Goal: Task Accomplishment & Management: Manage account settings

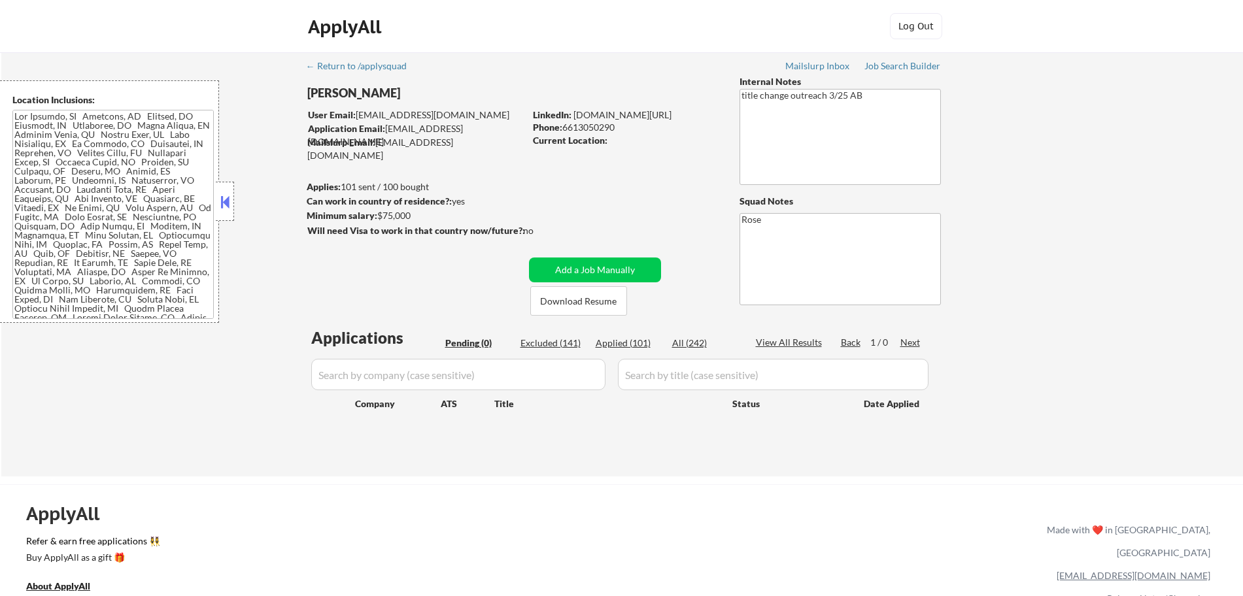
click at [634, 341] on div "Applied (101)" at bounding box center [628, 343] width 65 height 13
select select ""applied""
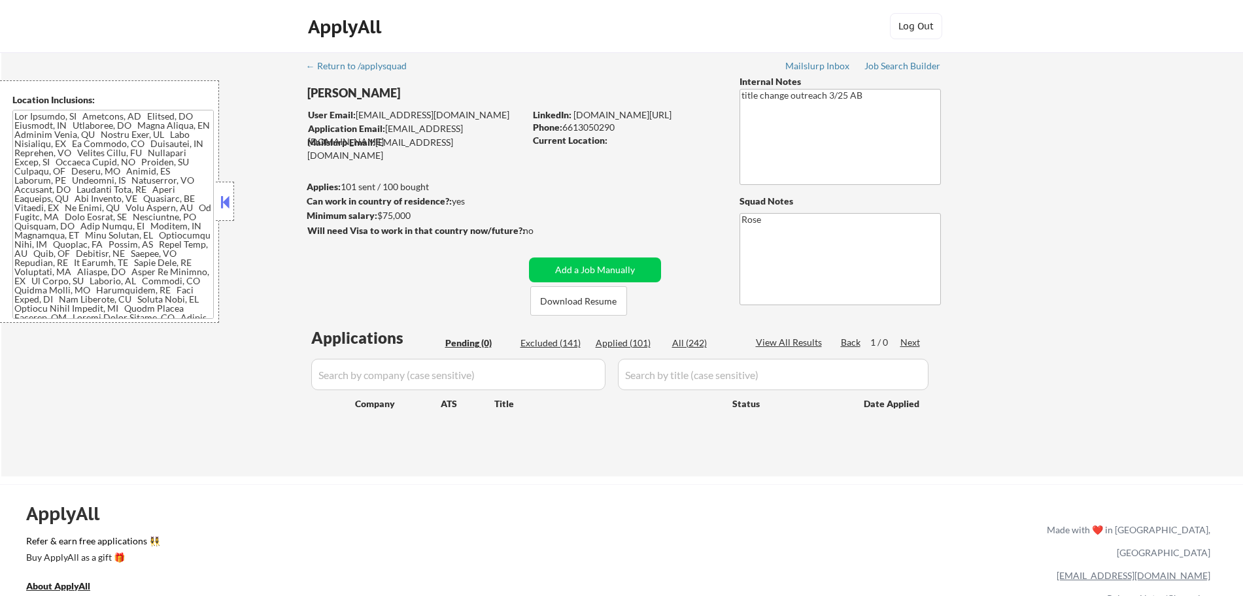
select select ""applied""
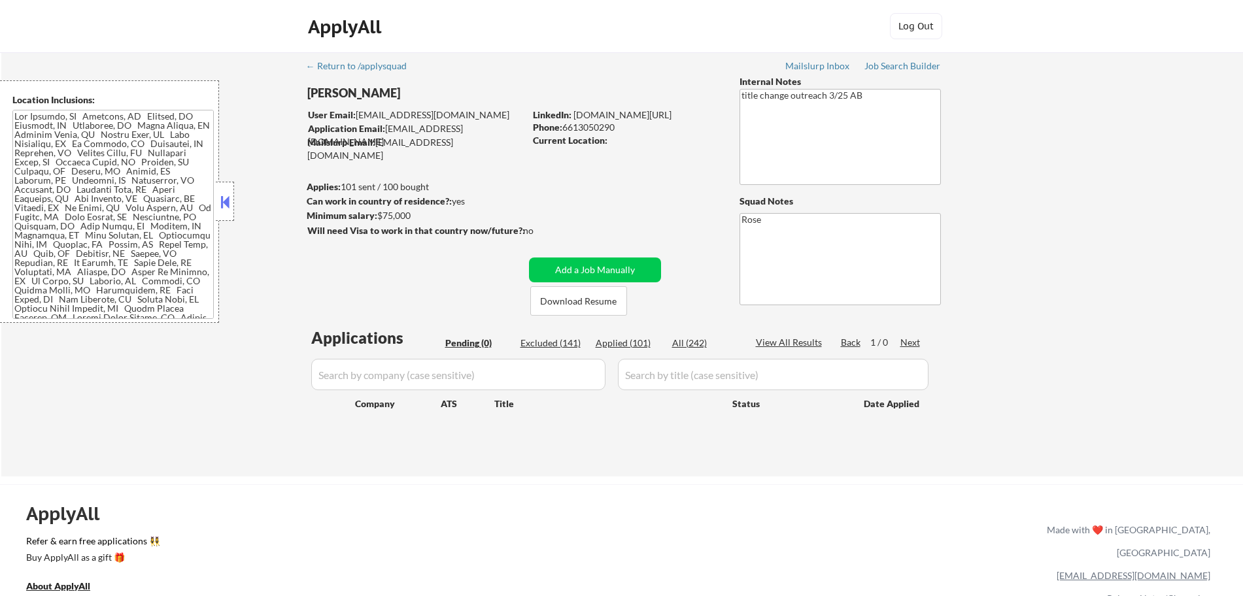
select select ""applied""
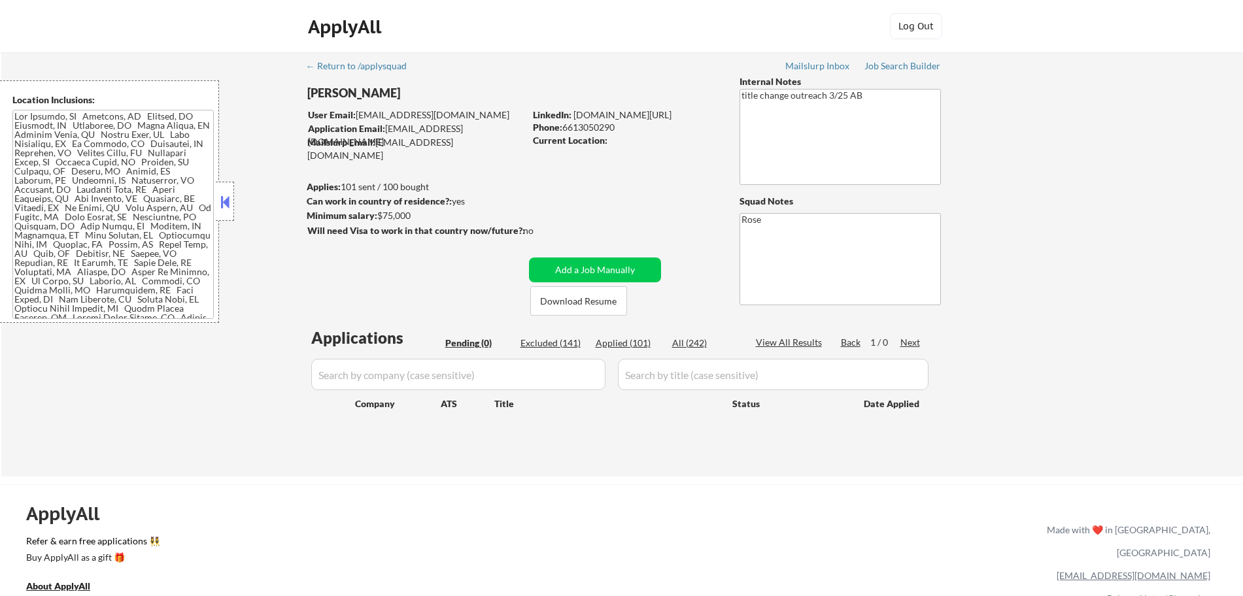
select select ""applied""
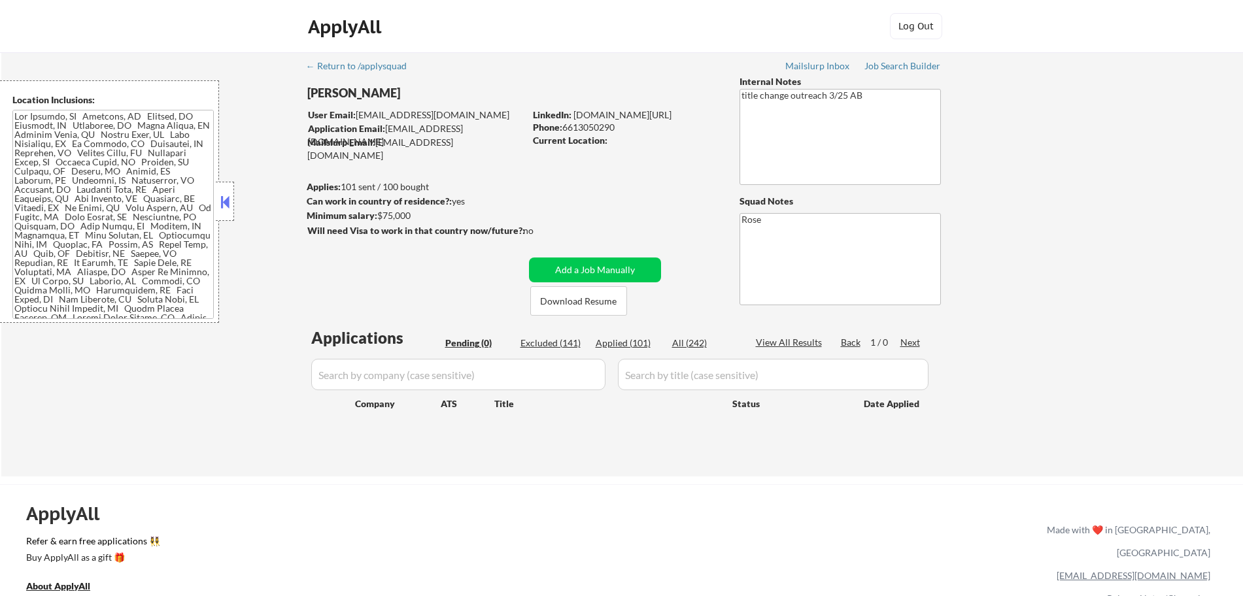
select select ""applied""
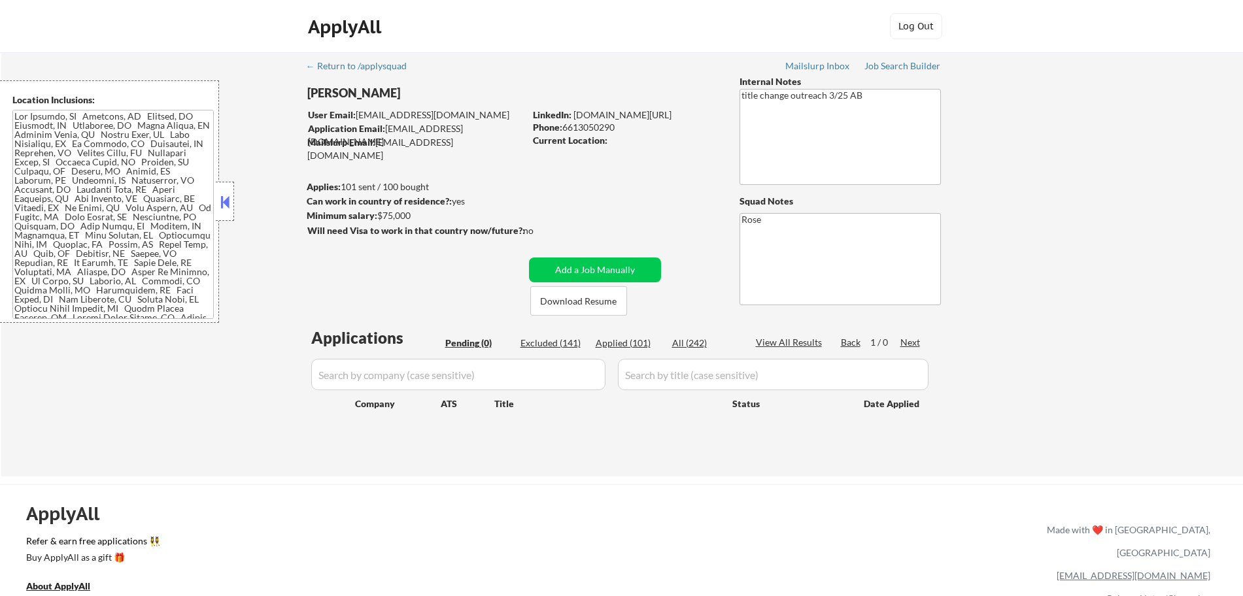
select select ""applied""
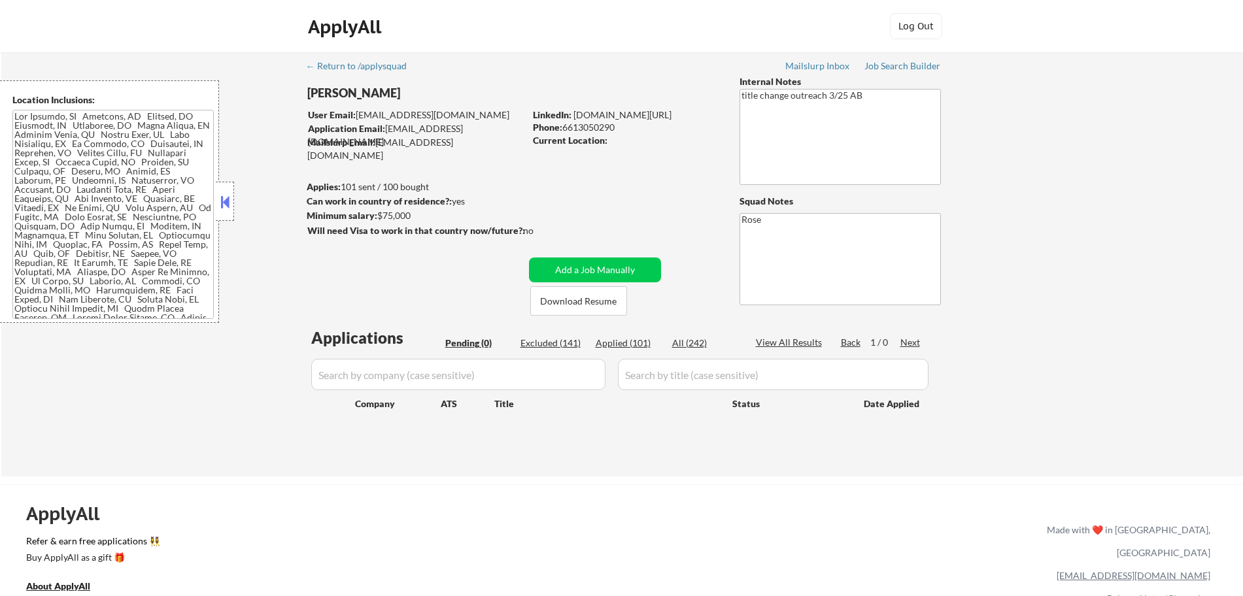
select select ""applied""
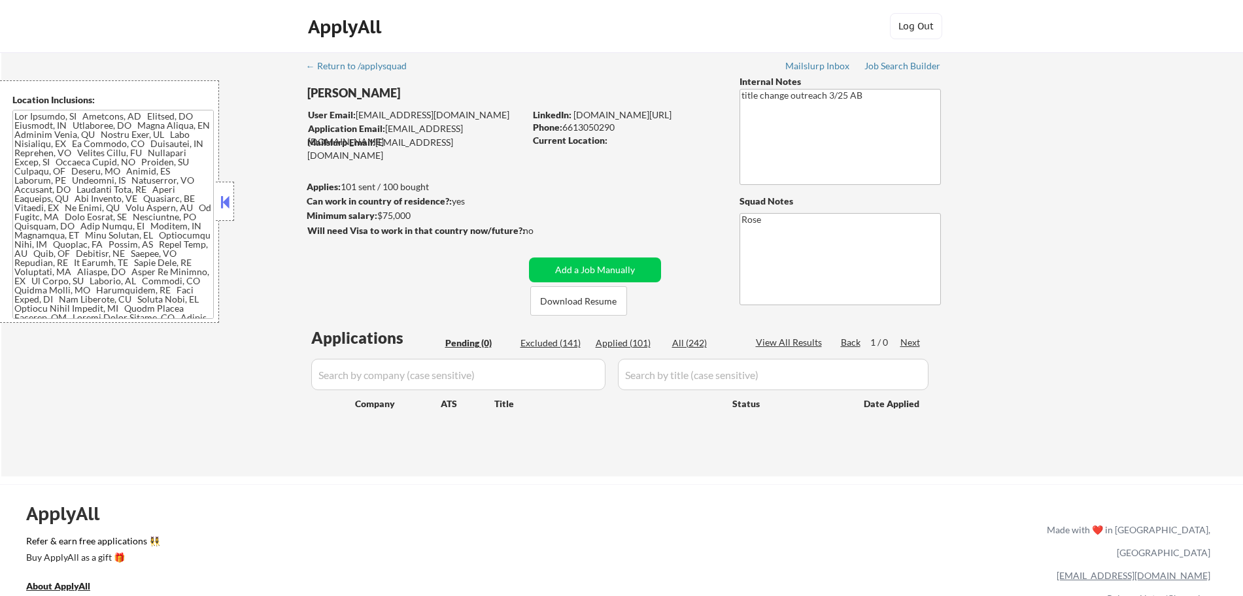
select select ""applied""
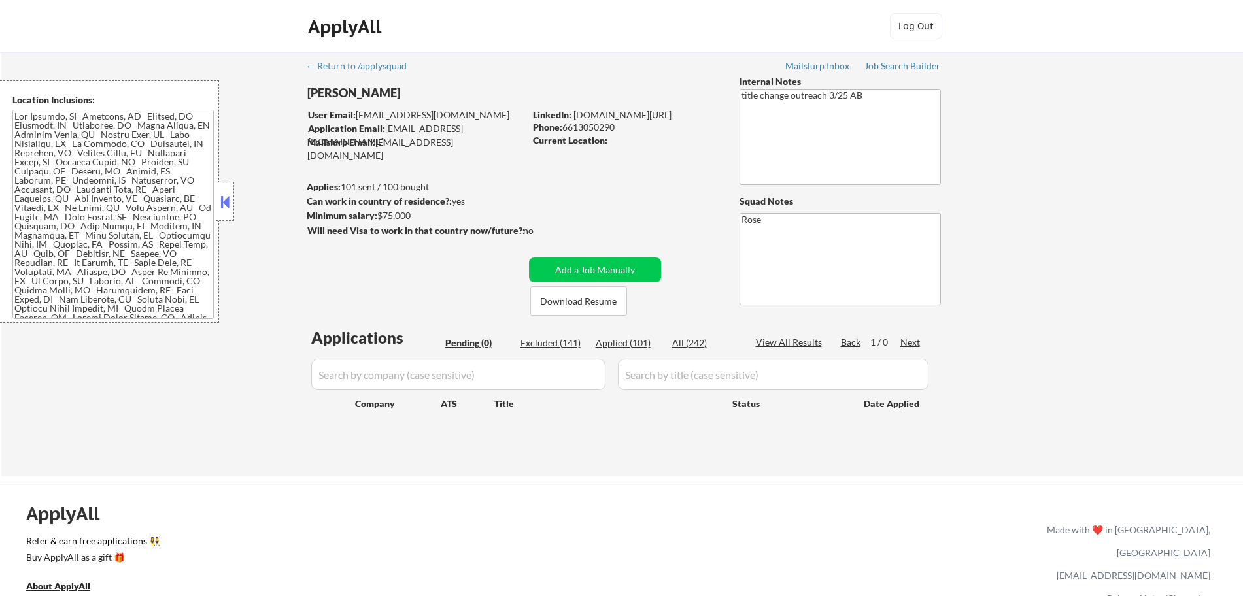
select select ""applied""
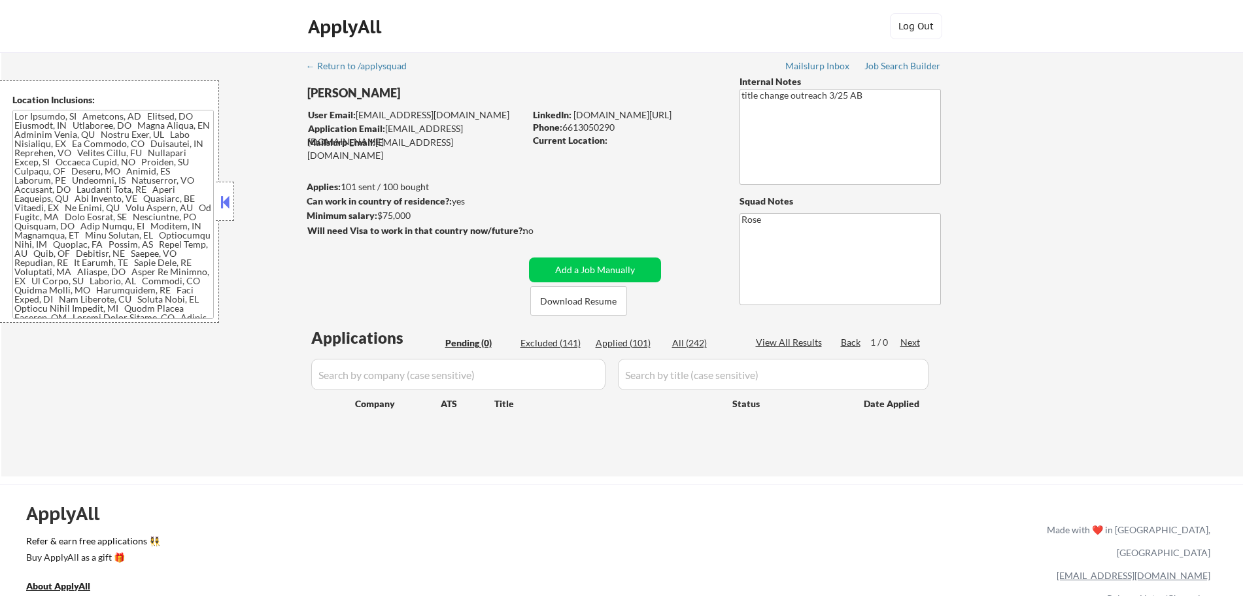
select select ""applied""
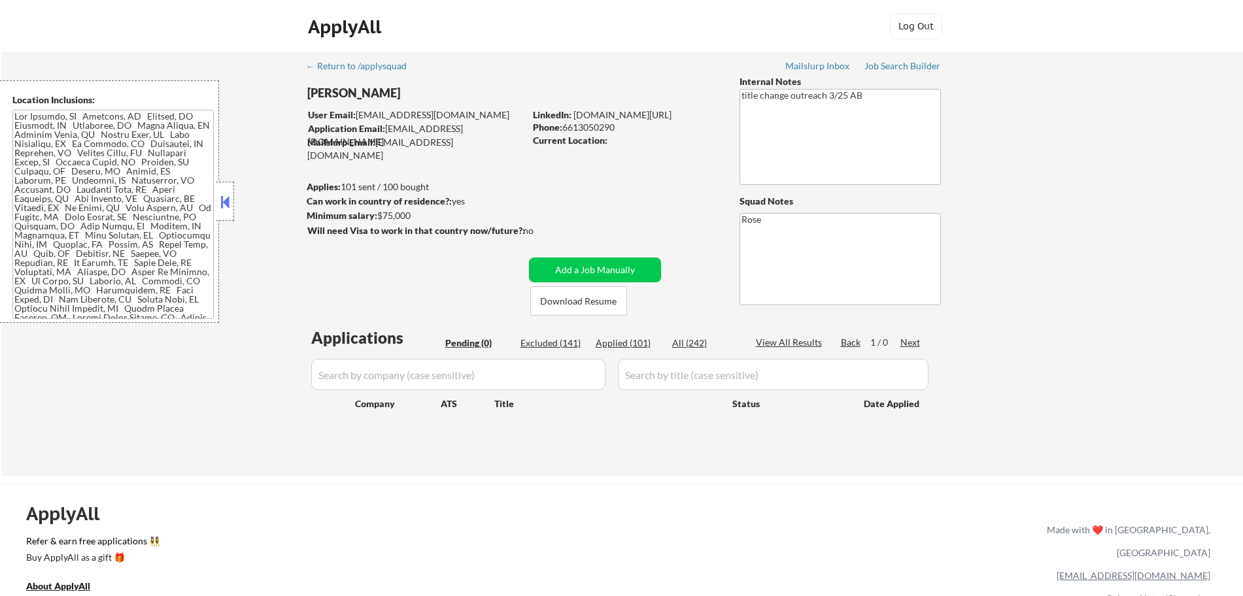
select select ""applied""
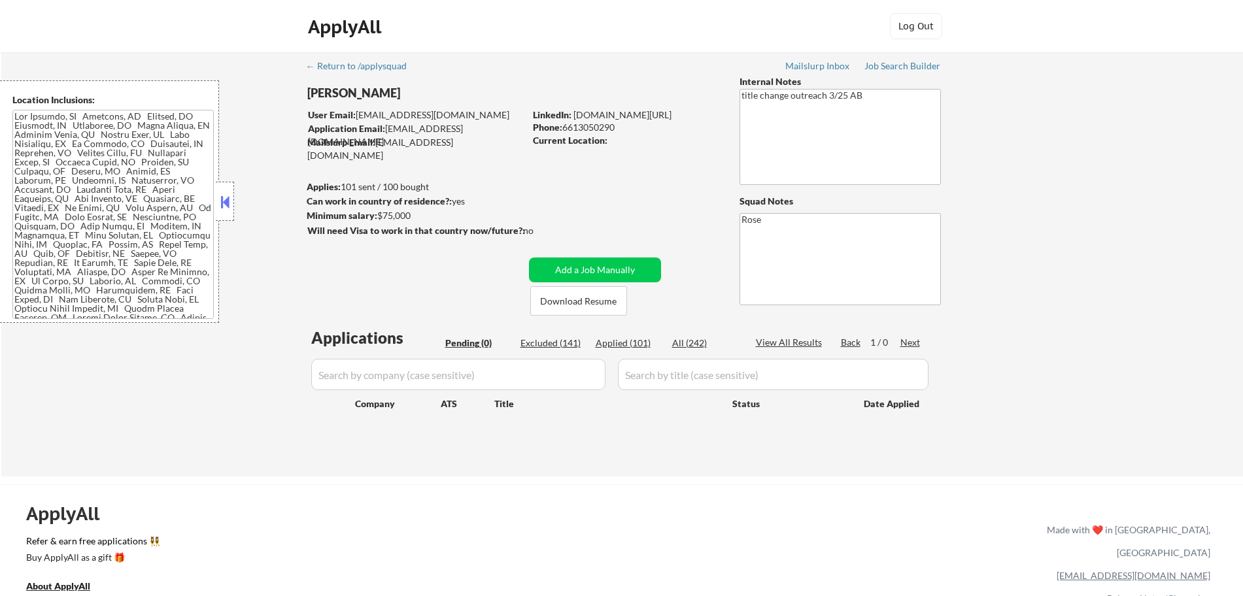
select select ""applied""
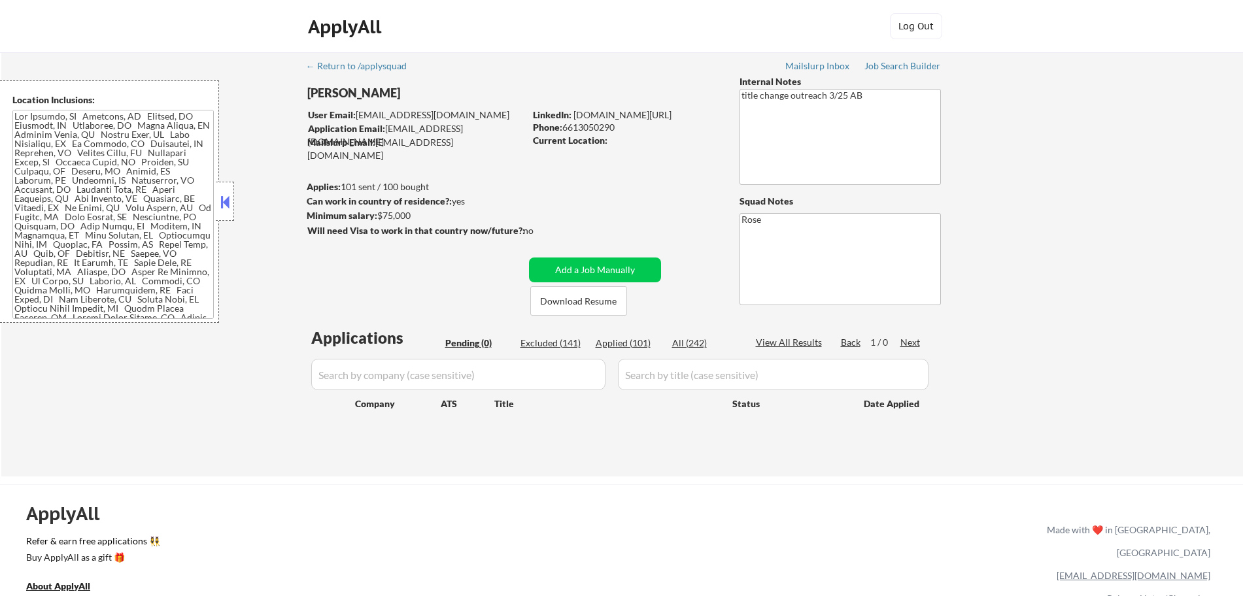
select select ""applied""
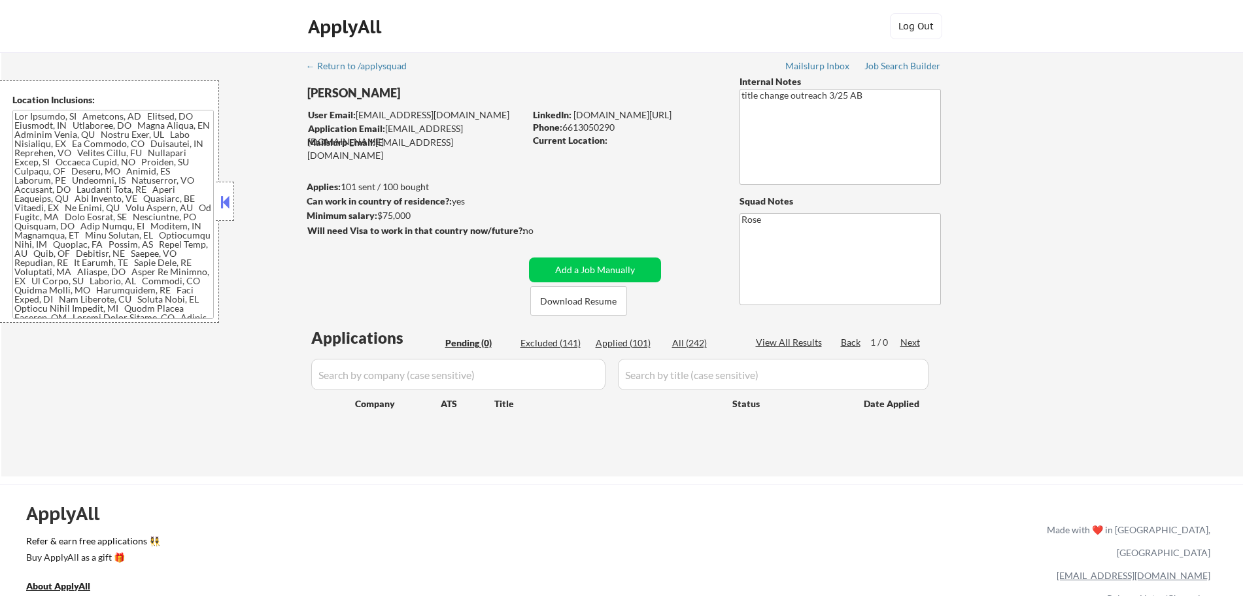
select select ""applied""
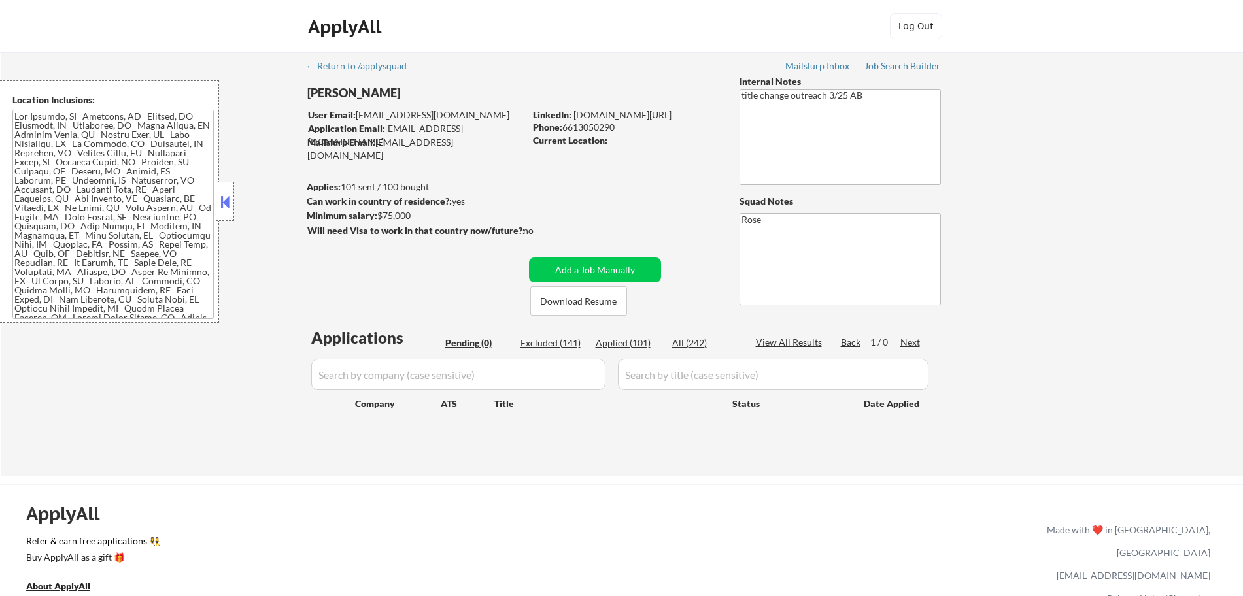
select select ""applied""
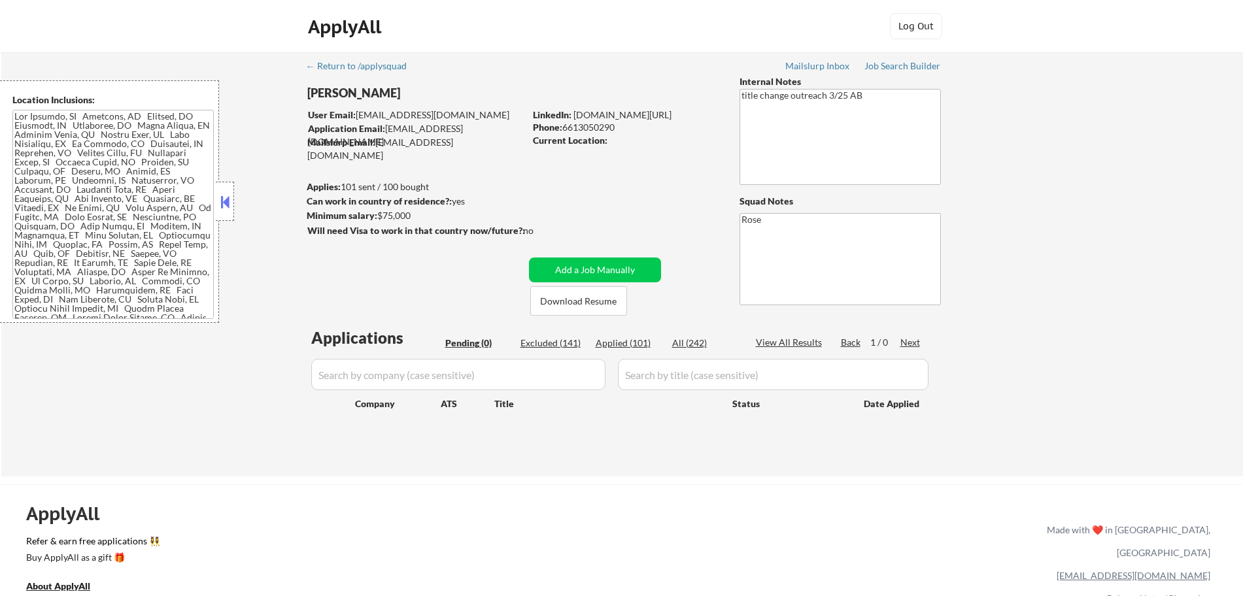
select select ""applied""
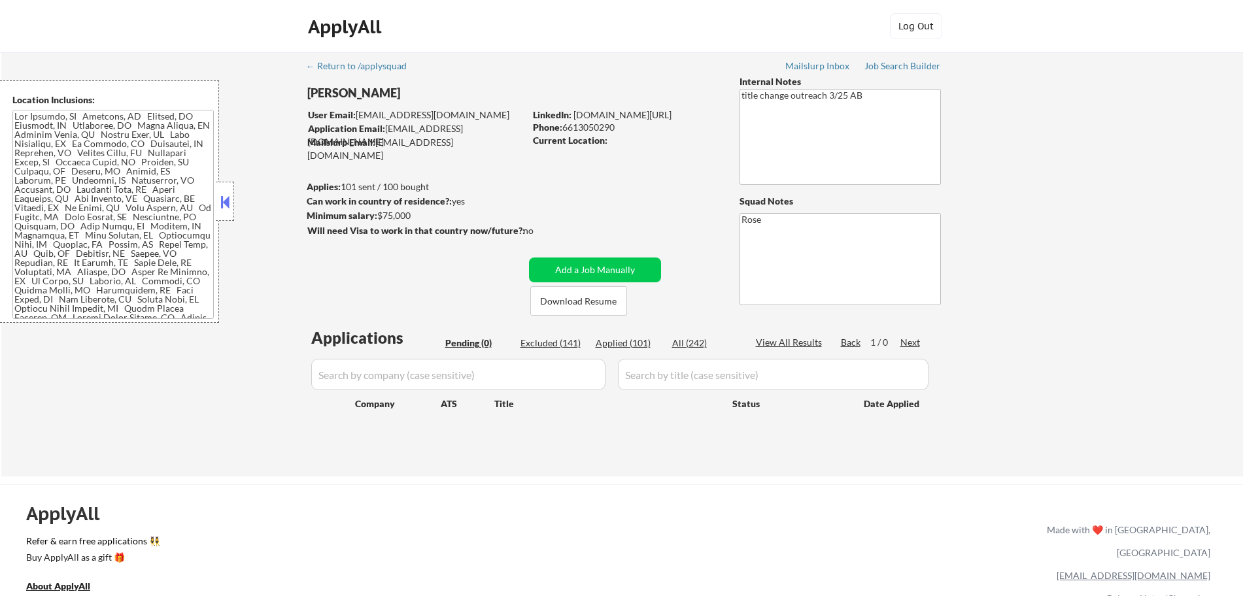
select select ""applied""
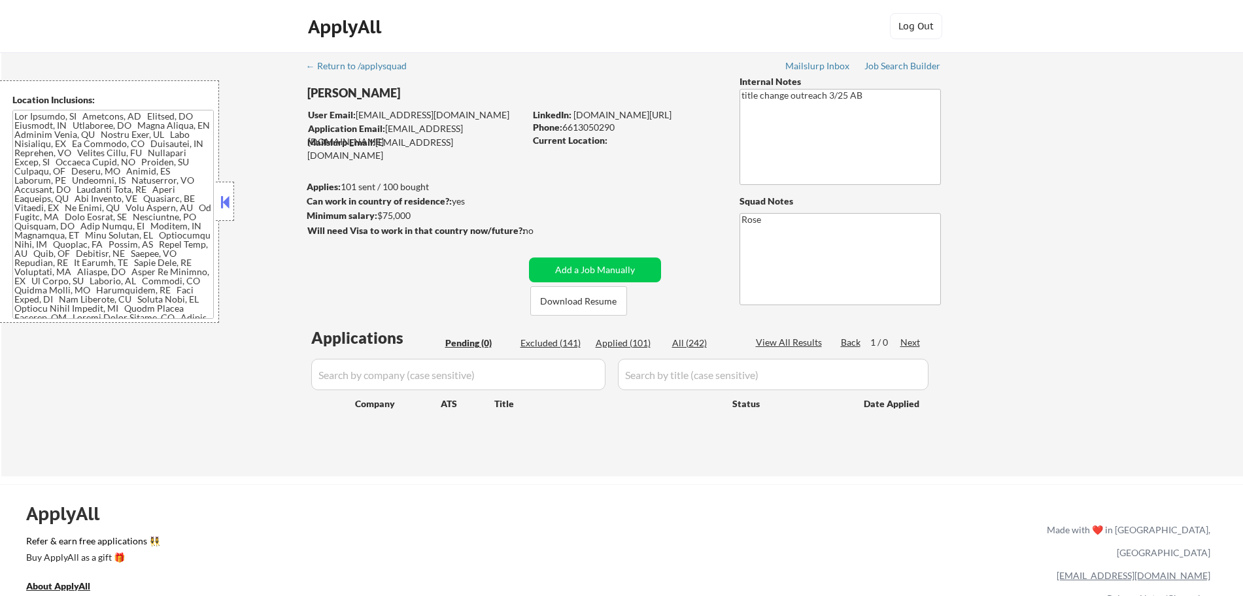
select select ""applied""
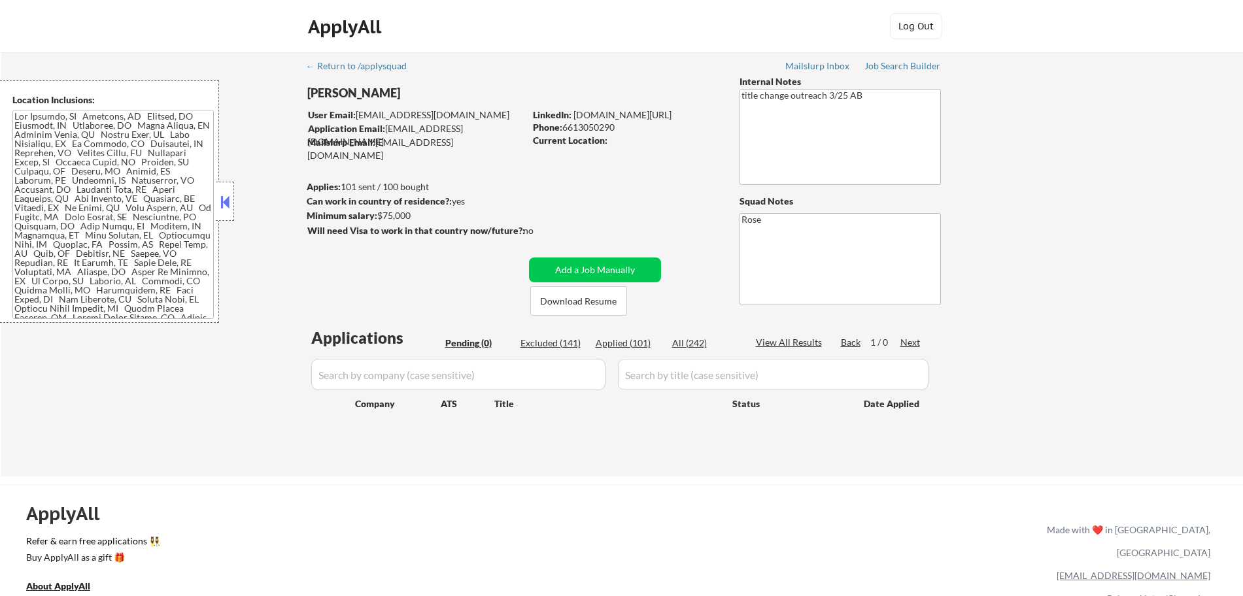
select select ""applied""
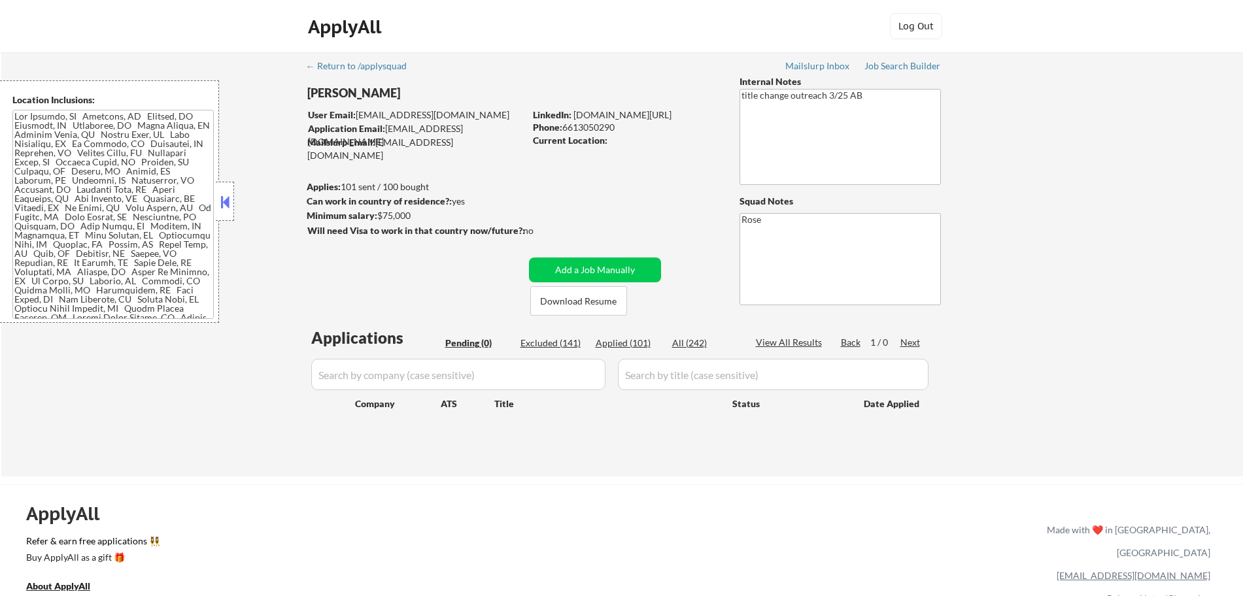
select select ""applied""
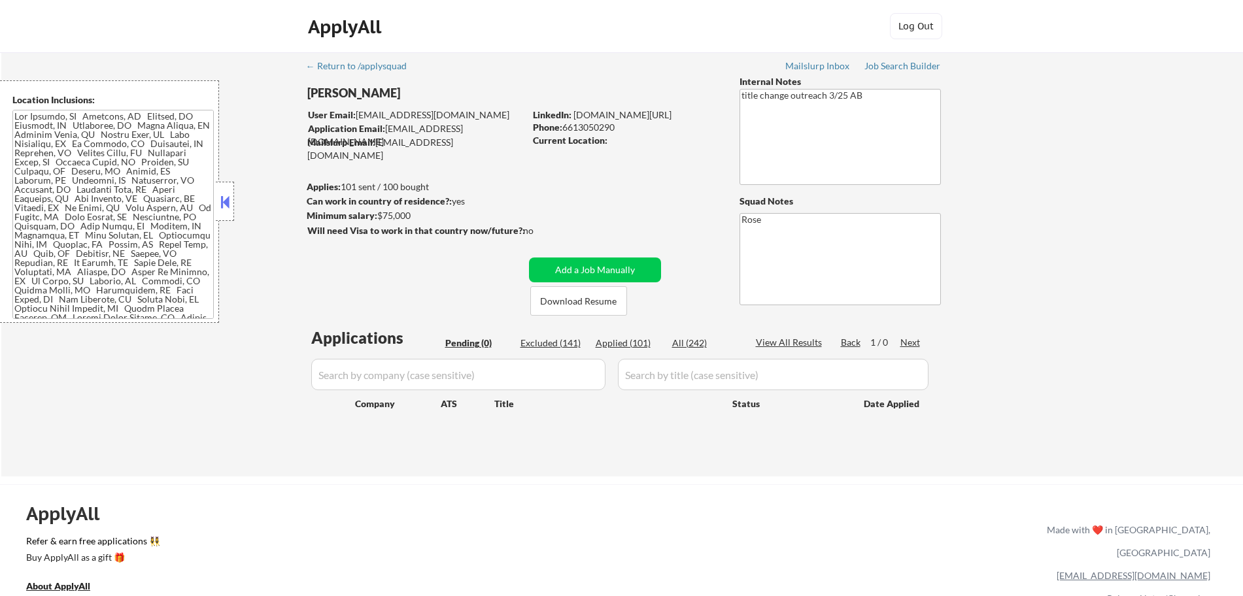
select select ""applied""
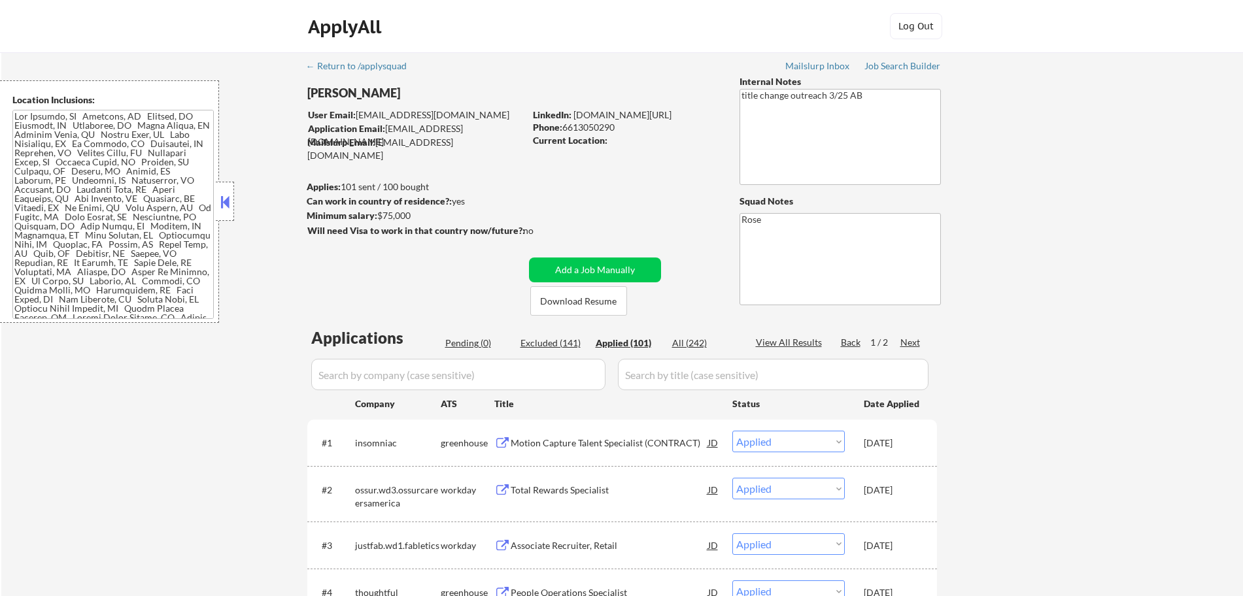
type textarea "title change outreach 3/25 AB; REfunded - 8/25 100 package marked back to 0"
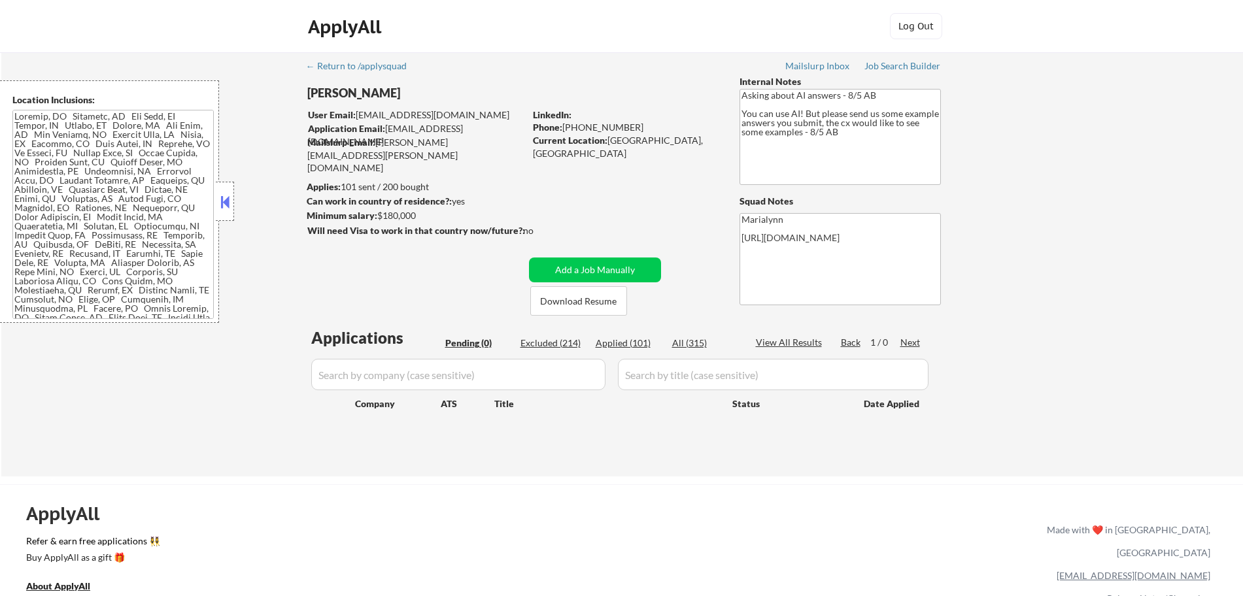
click at [601, 345] on div "Applied (101)" at bounding box center [628, 343] width 65 height 13
select select ""applied""
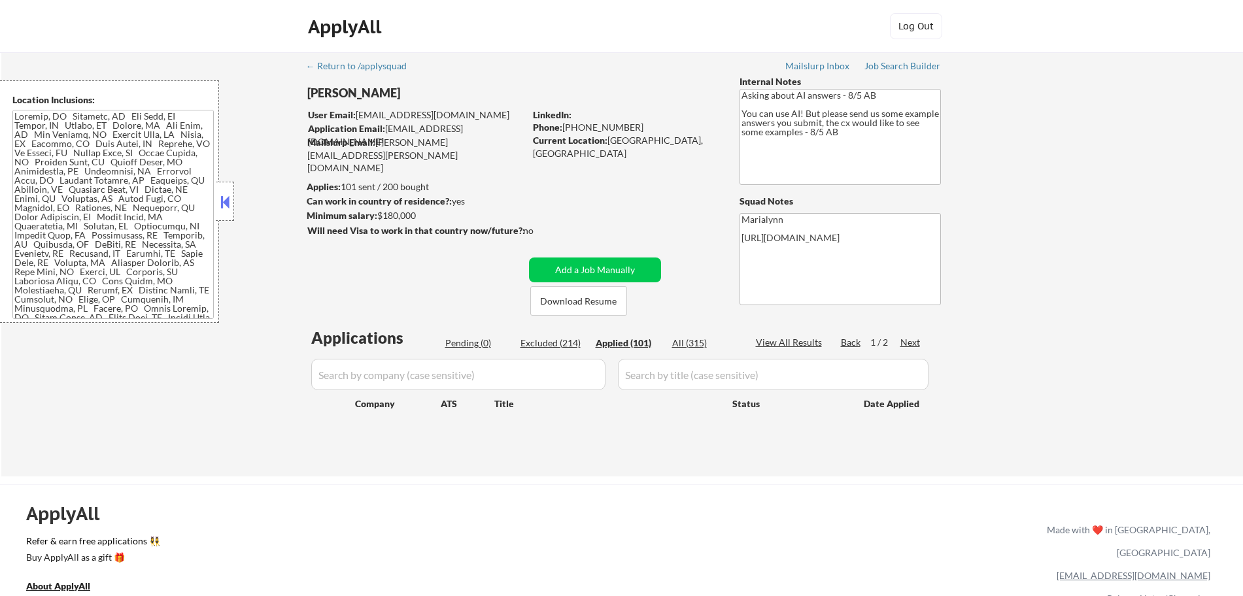
select select ""applied""
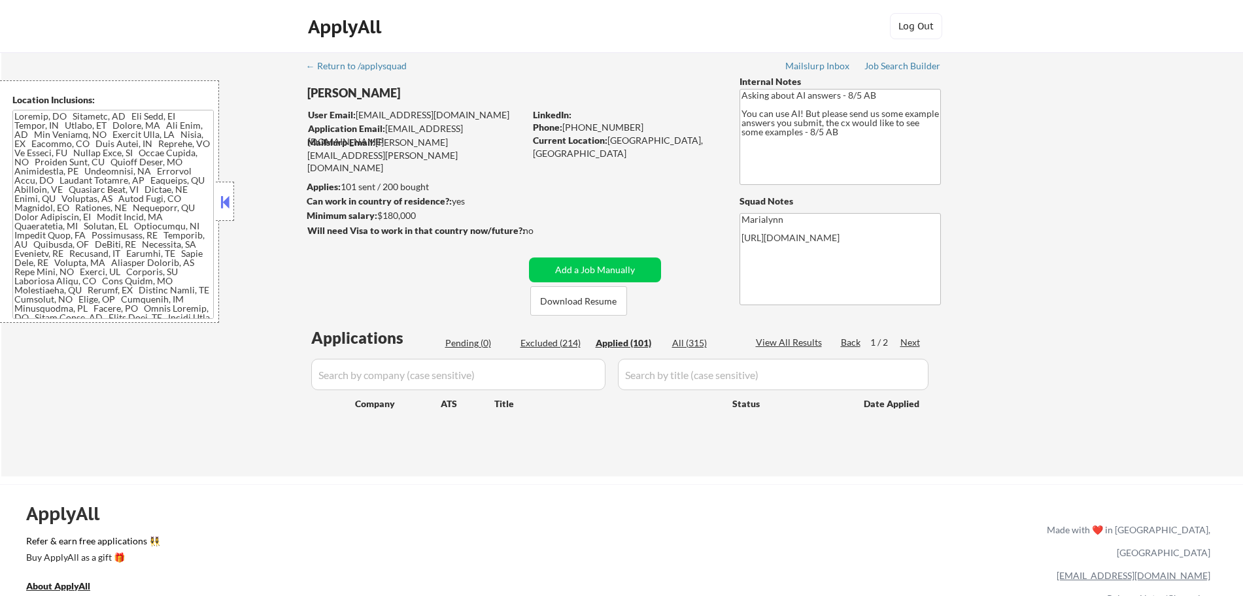
select select ""applied""
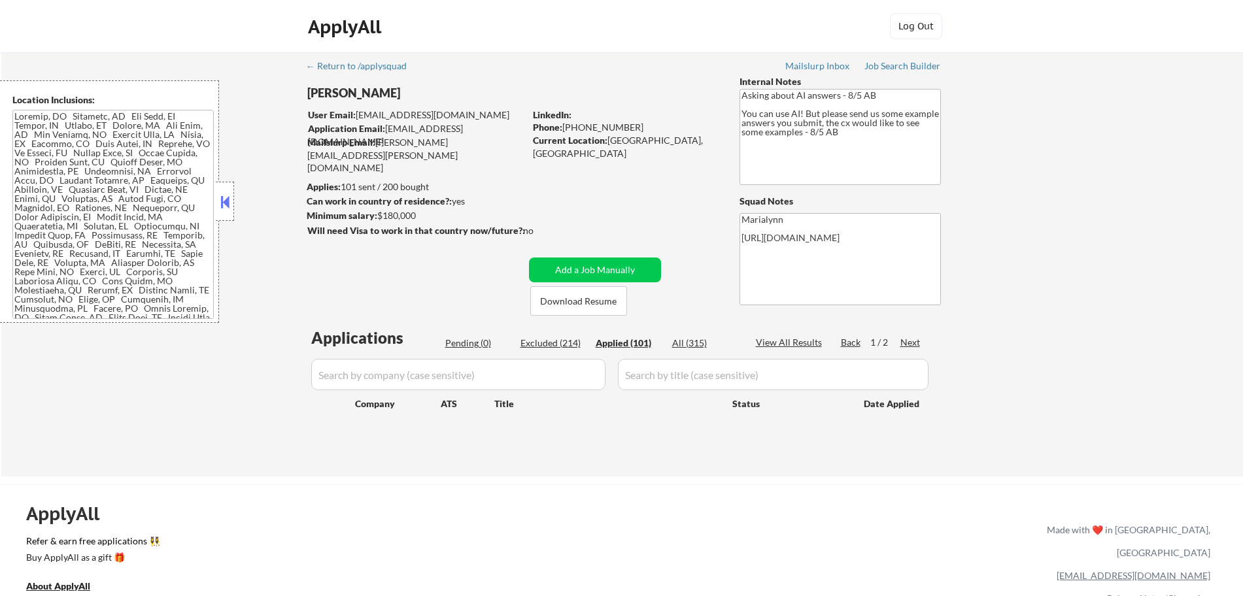
select select ""applied""
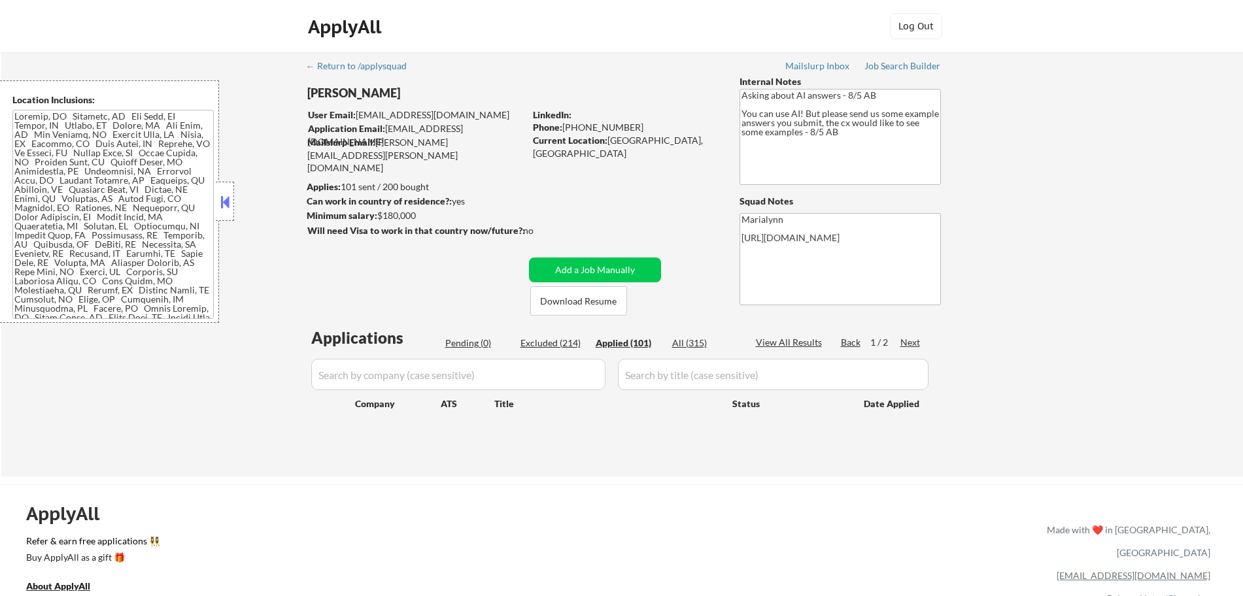
select select ""applied""
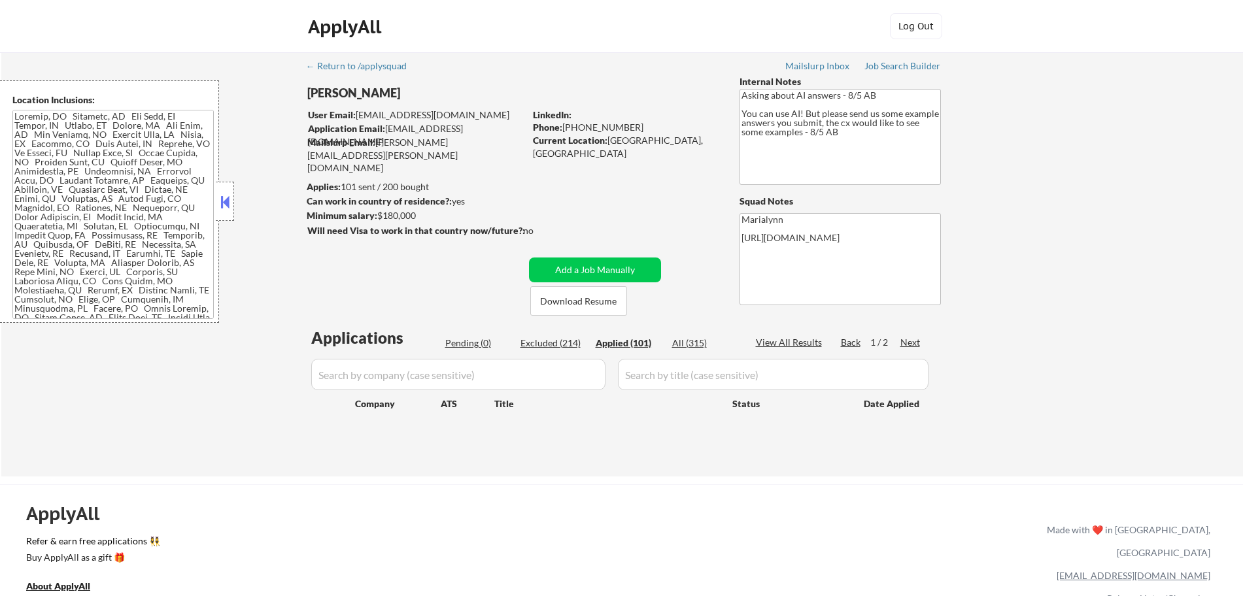
select select ""applied""
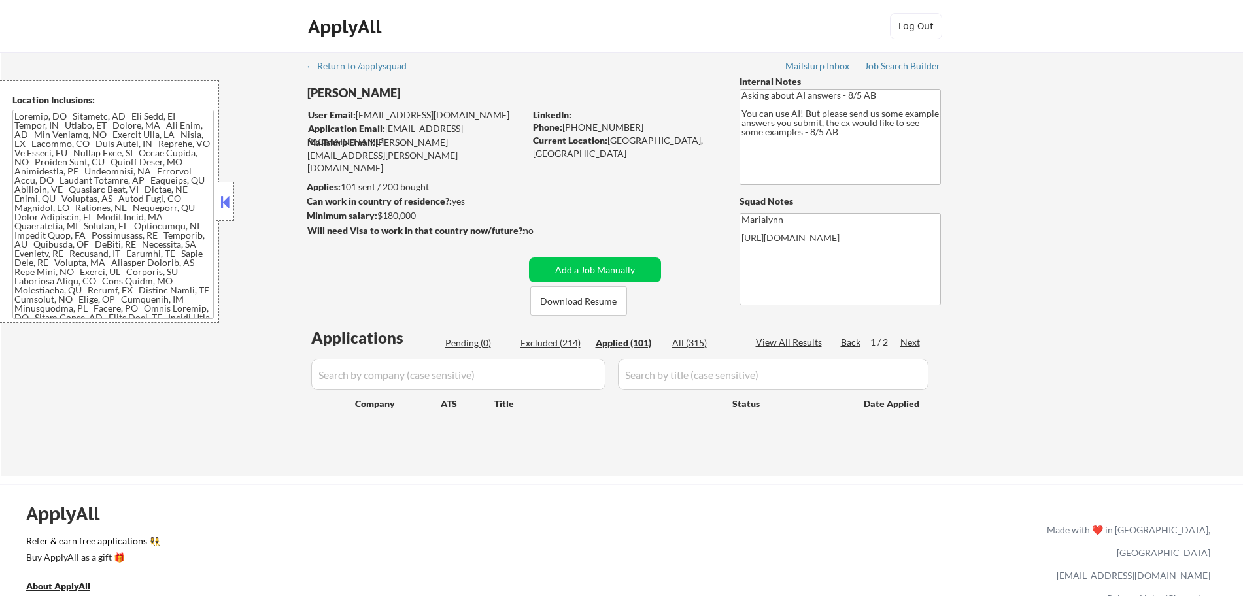
select select ""applied""
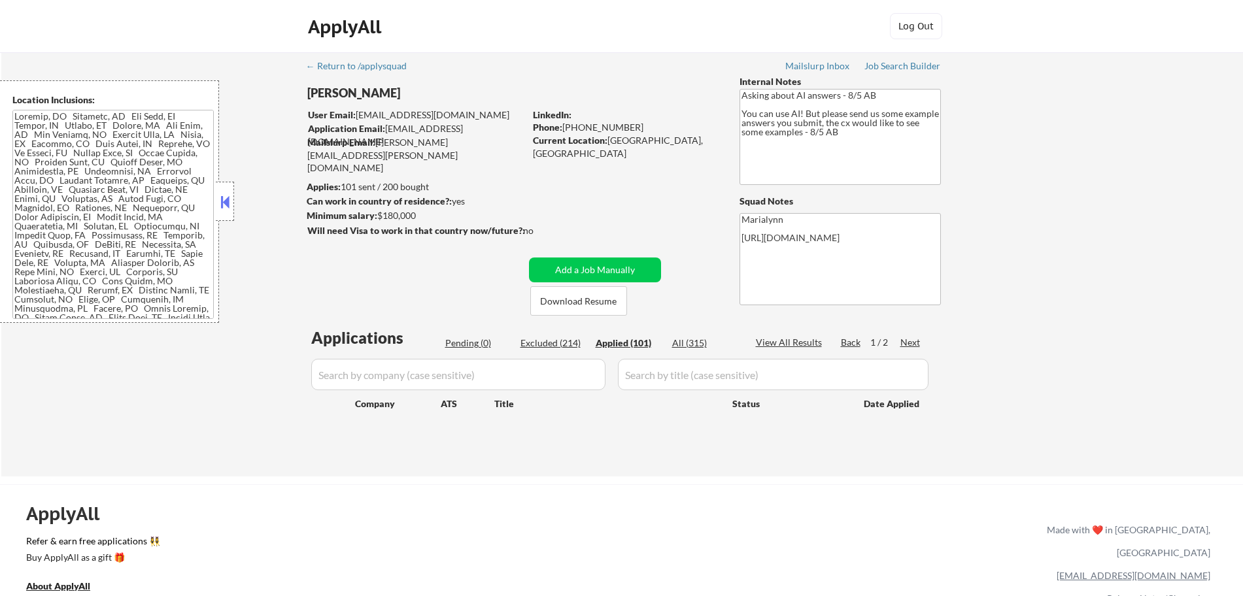
select select ""applied""
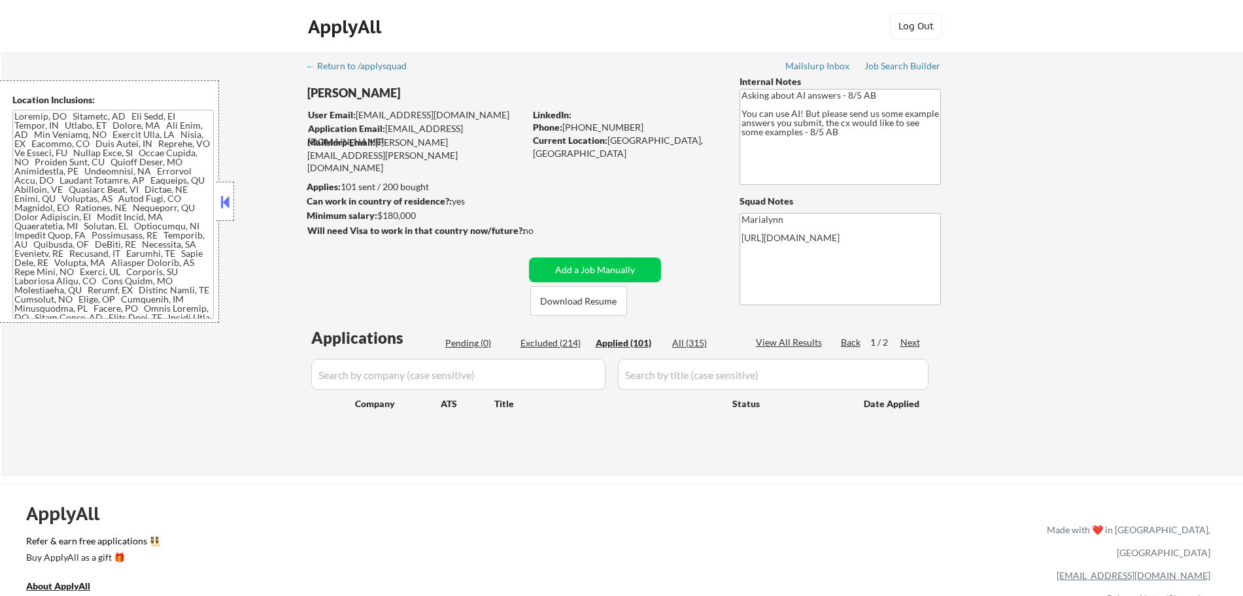
select select ""applied""
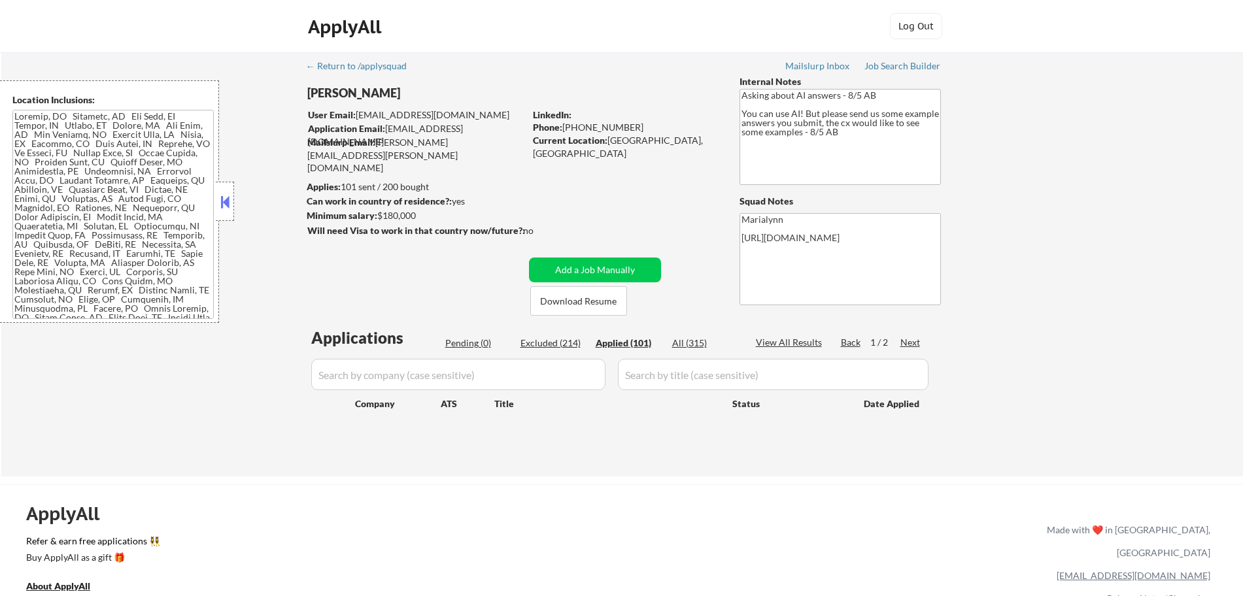
select select ""applied""
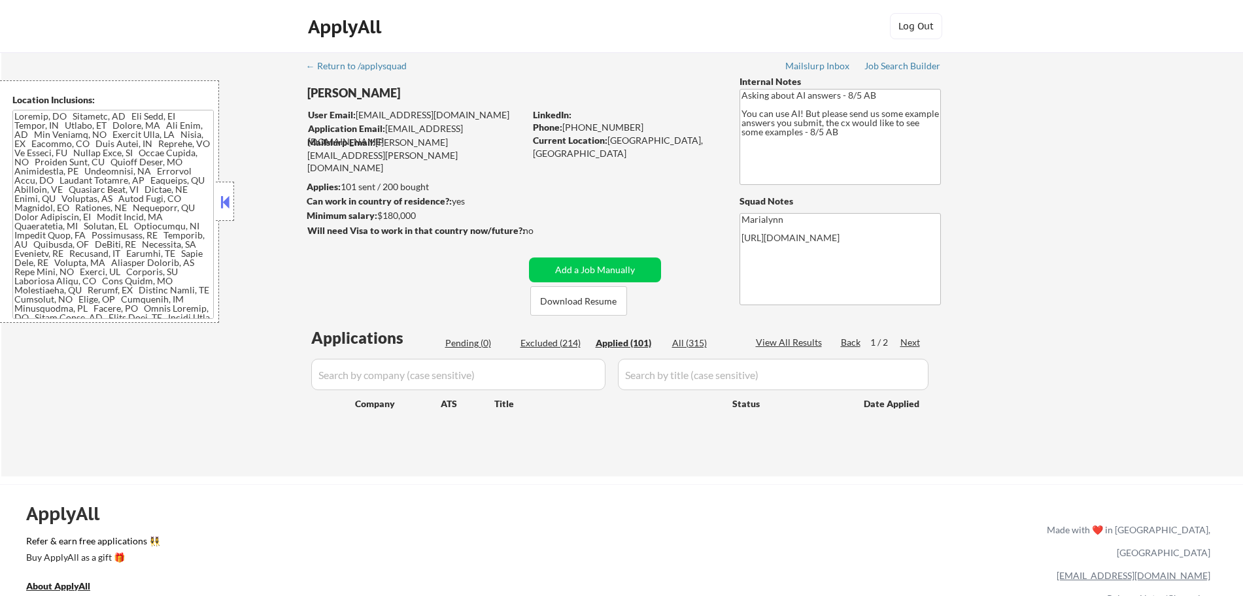
select select ""applied""
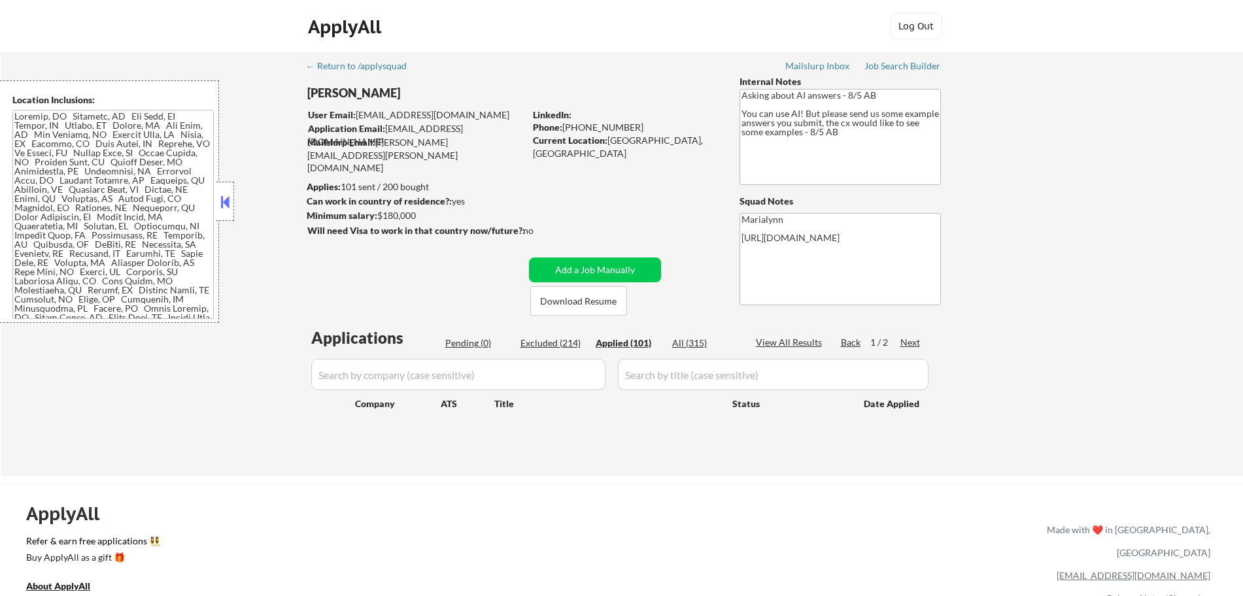
select select ""applied""
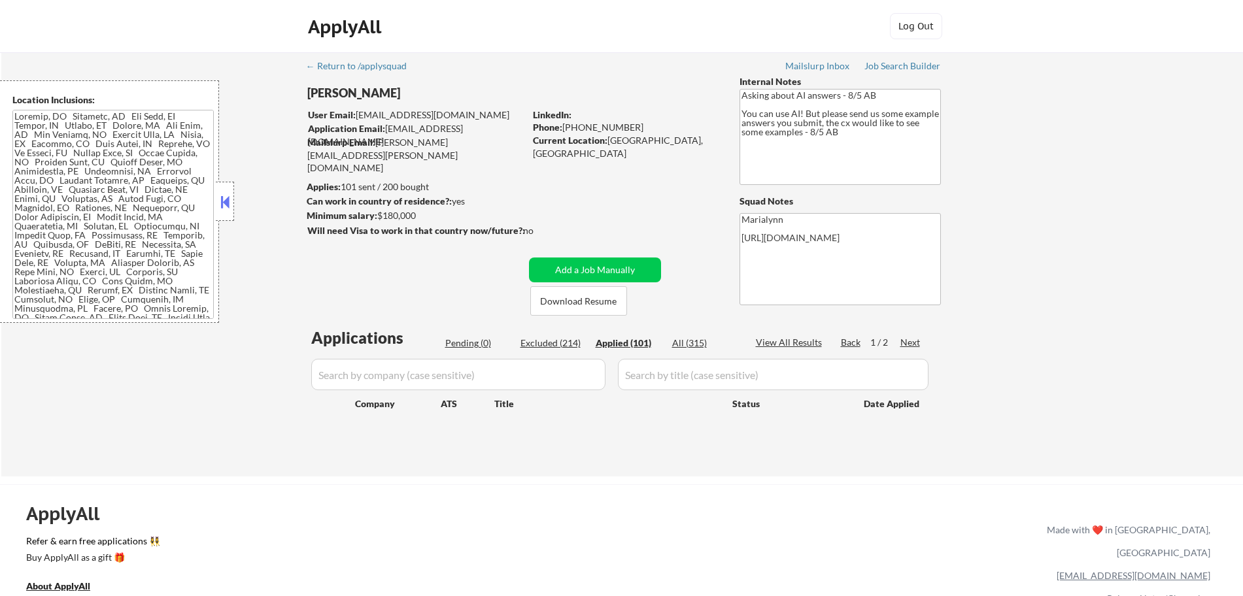
select select ""applied""
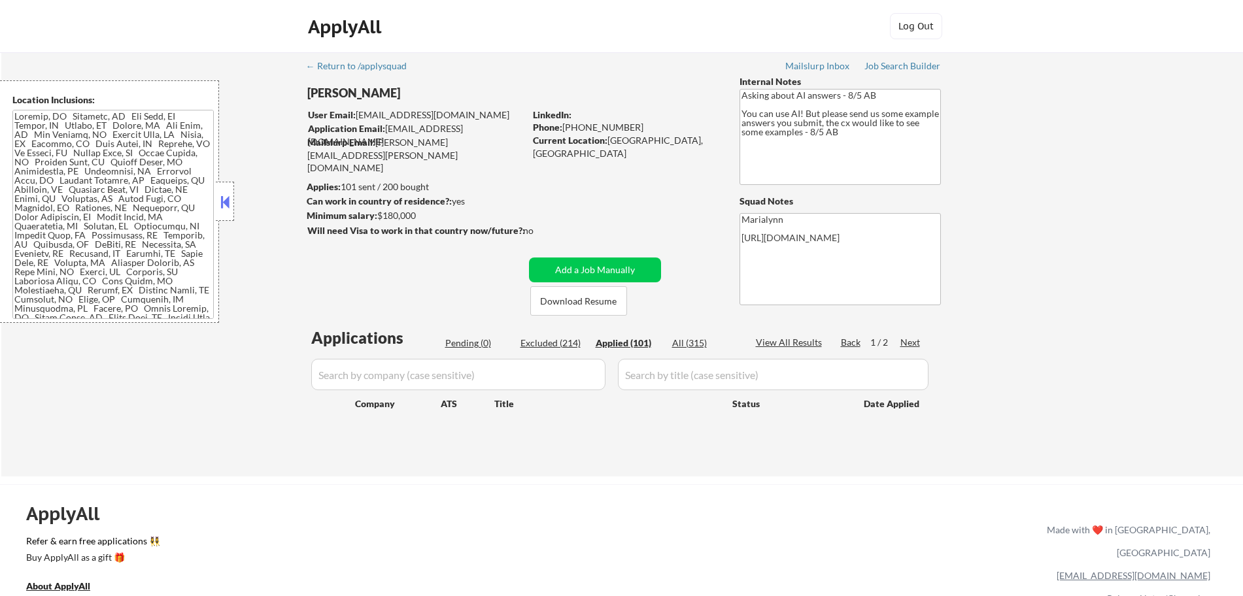
select select ""applied""
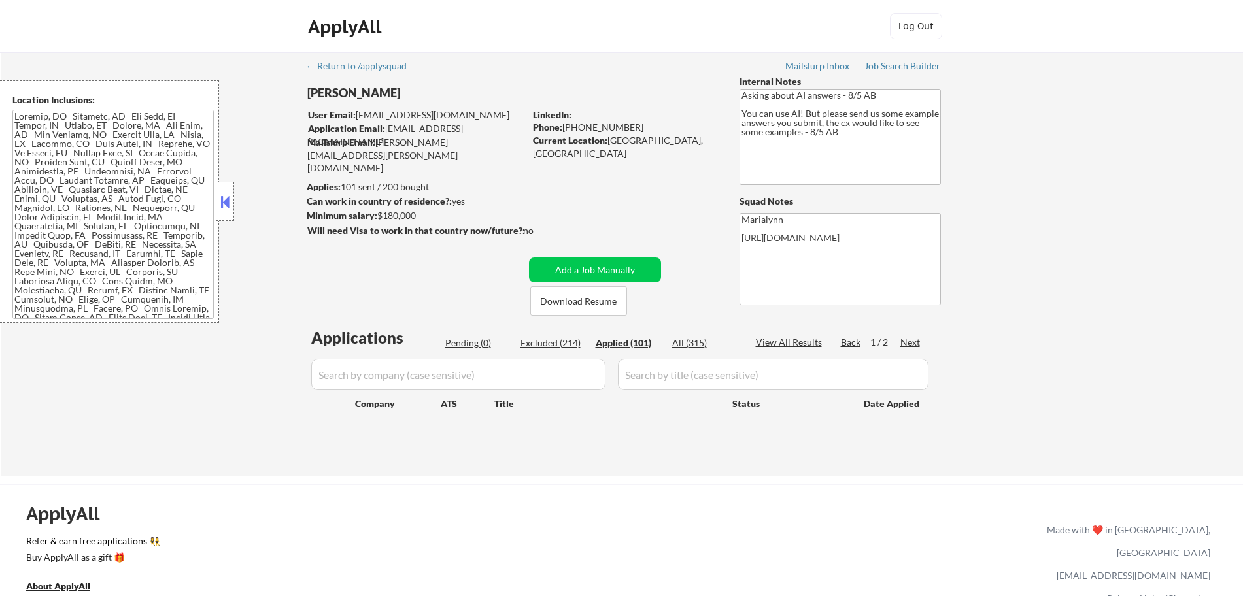
select select ""applied""
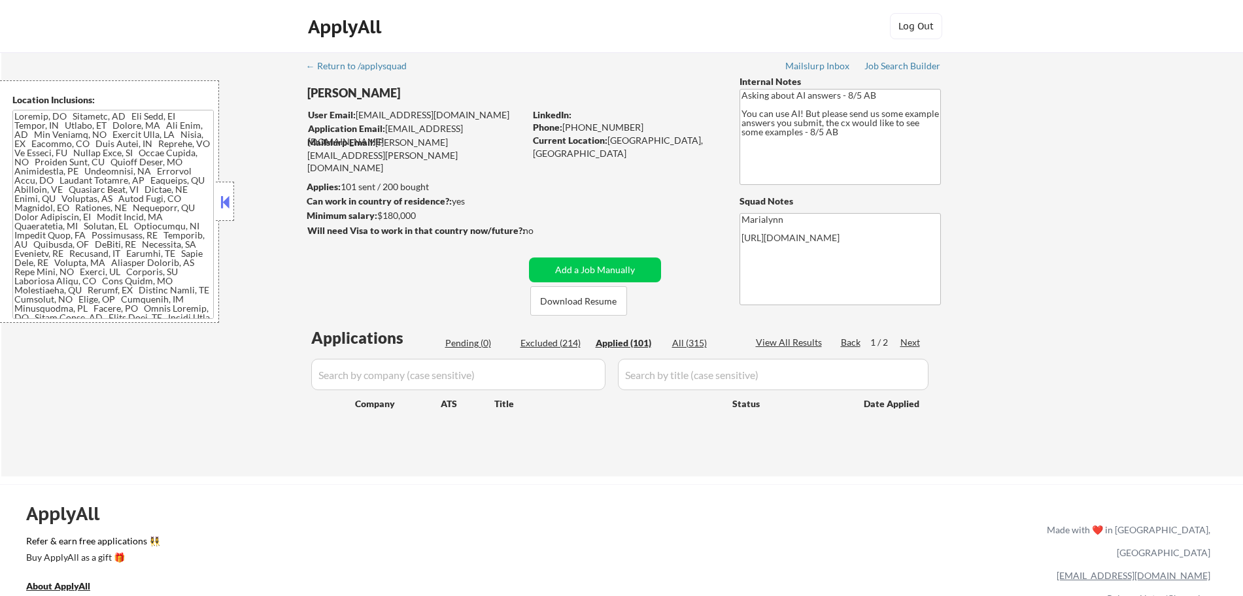
select select ""applied""
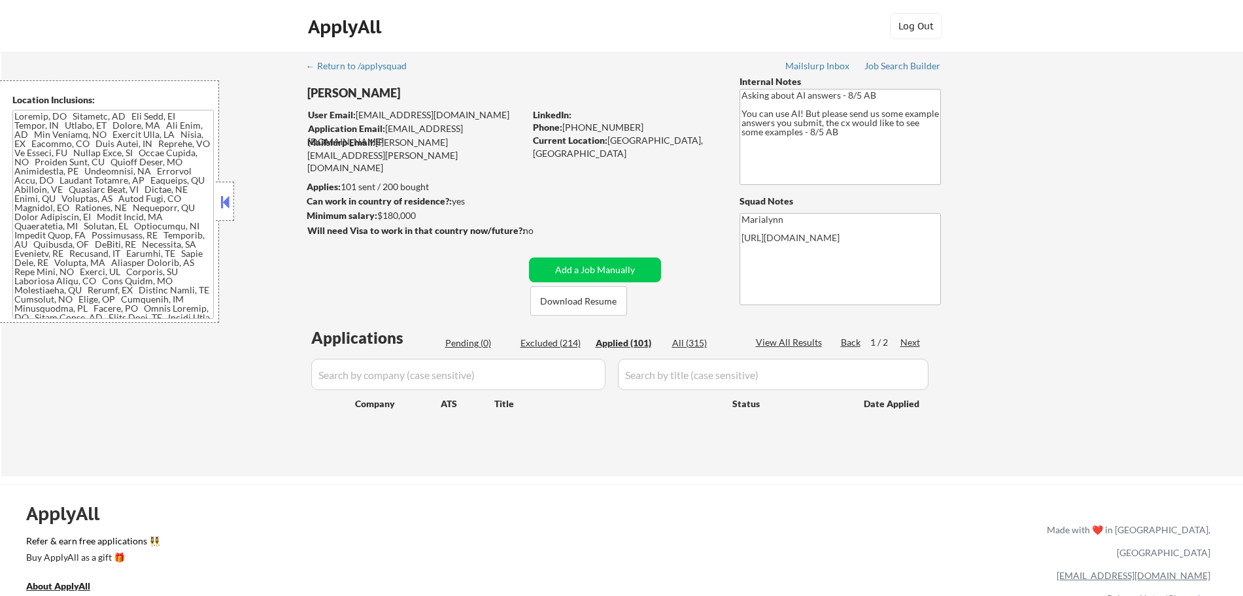
select select ""applied""
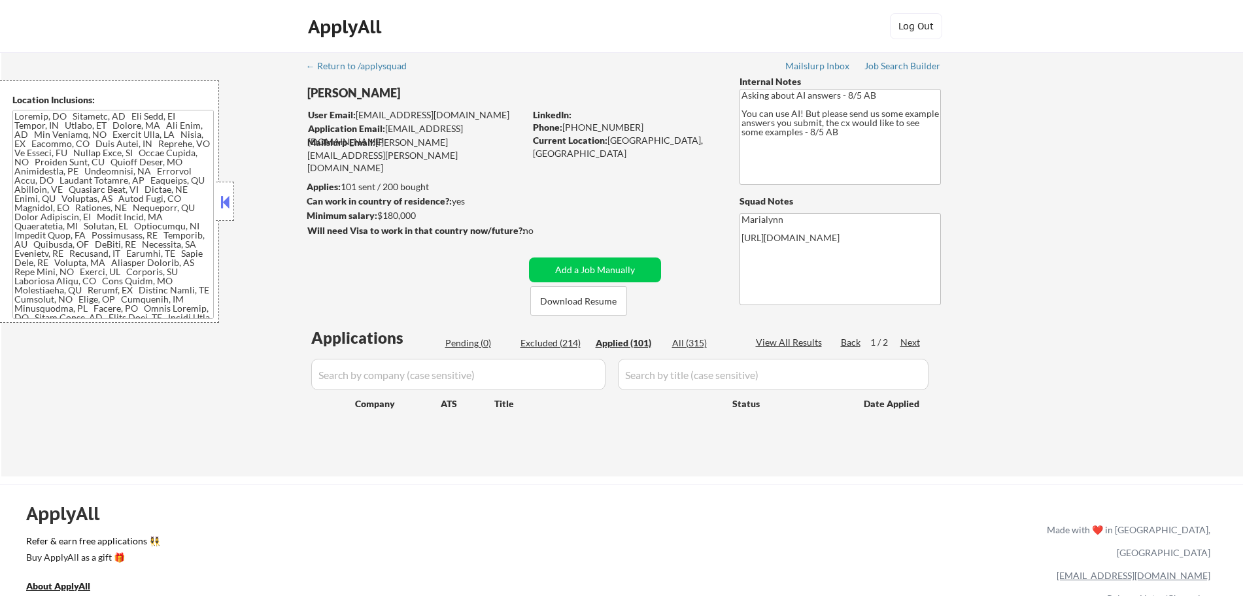
select select ""applied""
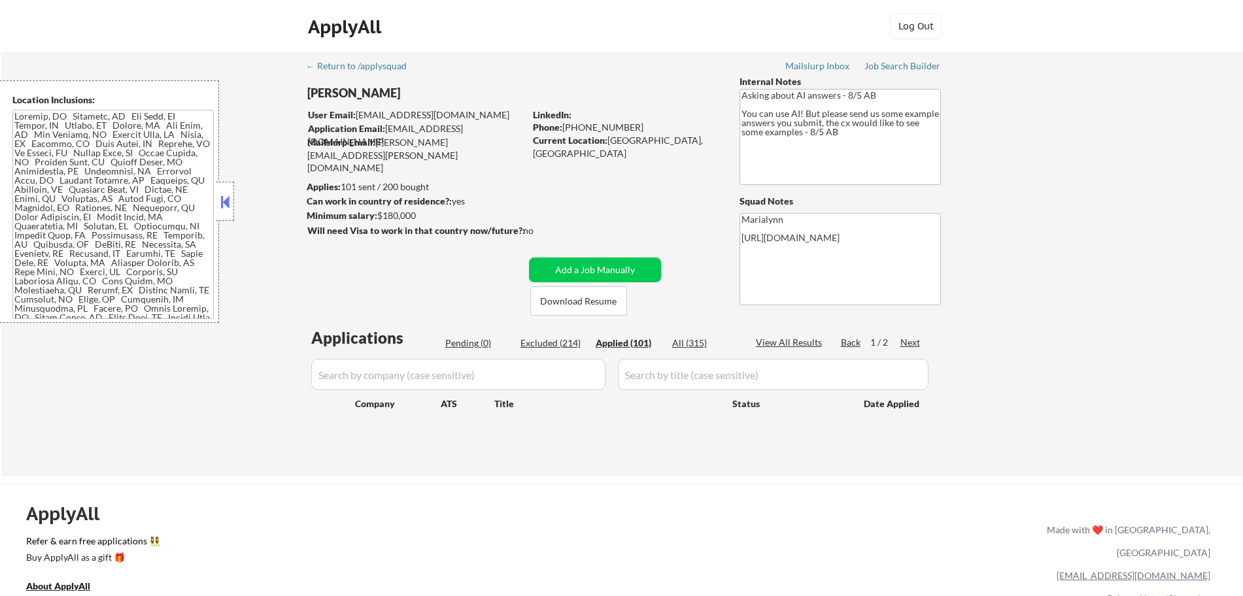
select select ""applied""
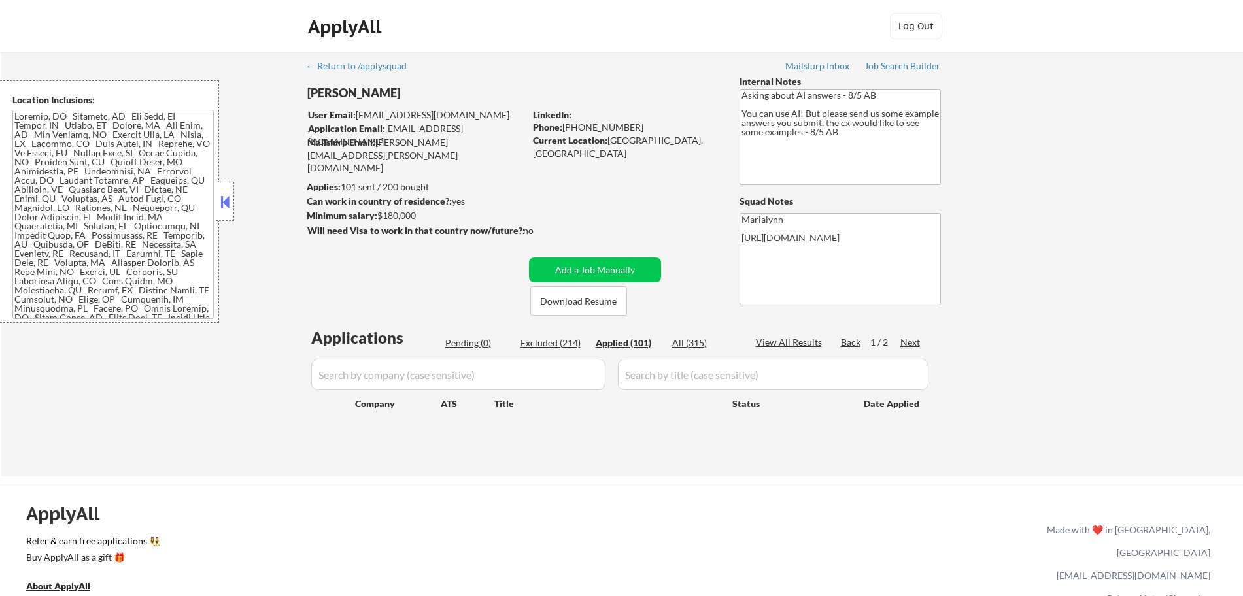
select select ""applied""
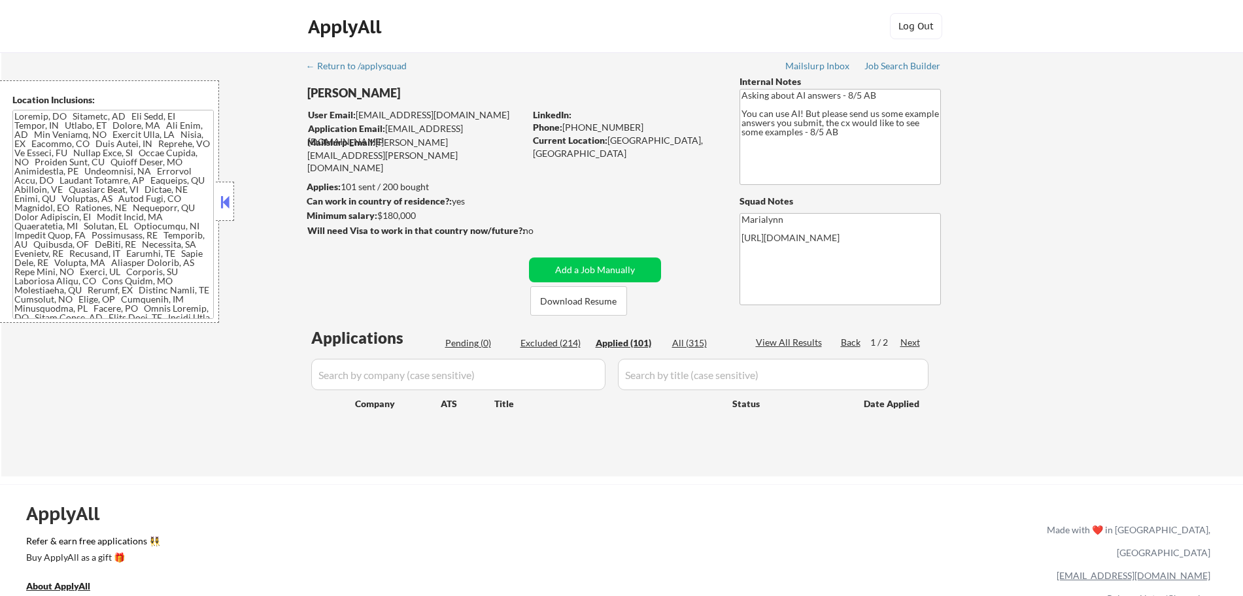
select select ""applied""
